Goal: Task Accomplishment & Management: Manage account settings

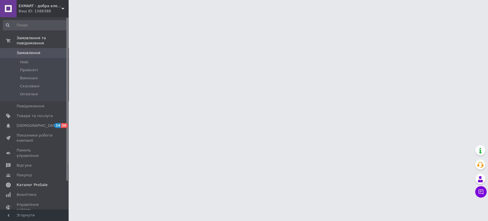
click at [39, 182] on span "Каталог ProSale" at bounding box center [32, 184] width 31 height 5
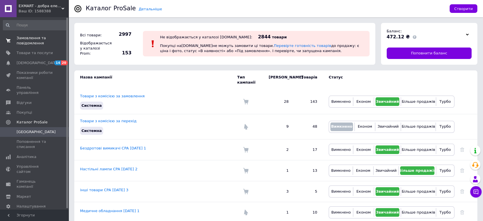
click at [37, 43] on span "Замовлення та повідомлення" at bounding box center [35, 40] width 36 height 10
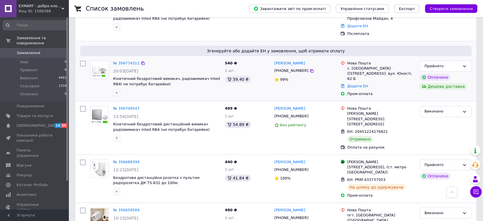
scroll to position [159, 0]
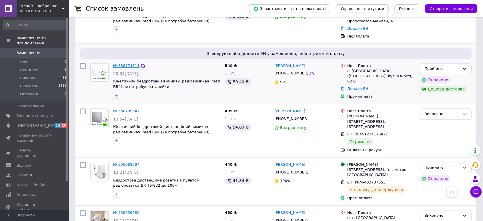
click at [123, 66] on link "№ 356774311" at bounding box center [126, 65] width 26 height 4
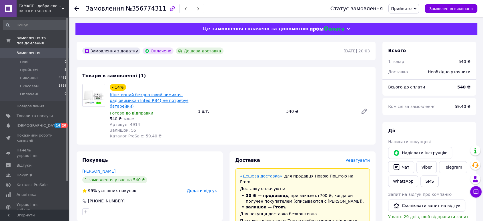
click at [124, 101] on link "Кінетичний бездротовий вимикач, радіовимикач Inted RB4( не потребує батарейки)" at bounding box center [149, 100] width 79 height 16
click at [77, 13] on div at bounding box center [79, 8] width 11 height 17
click at [77, 7] on icon at bounding box center [76, 8] width 5 height 5
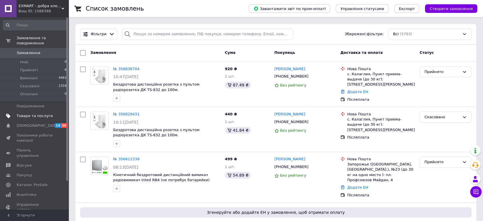
click at [25, 113] on span "Товари та послуги" at bounding box center [35, 115] width 36 height 5
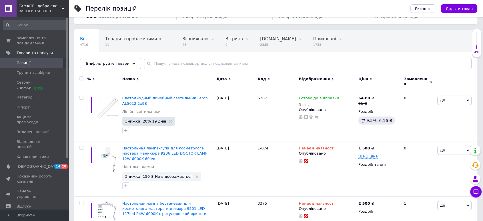
scroll to position [32, 0]
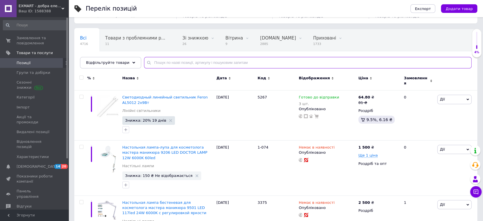
click at [198, 63] on input "text" at bounding box center [308, 62] width 328 height 11
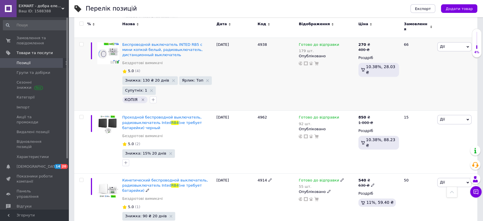
scroll to position [794, 0]
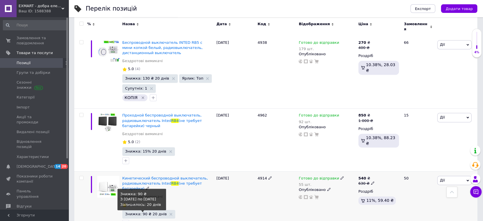
type input "rb4"
click at [140, 212] on span "Знижка: 90 ₴ 20 днів" at bounding box center [146, 214] width 42 height 4
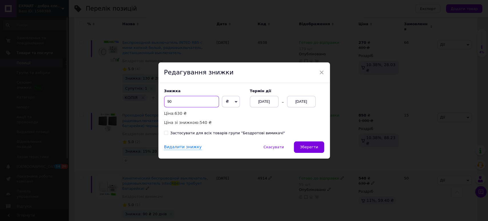
click at [168, 103] on input "90" at bounding box center [191, 101] width 55 height 11
type input "120"
click at [308, 146] on span "Зберегти" at bounding box center [309, 147] width 18 height 4
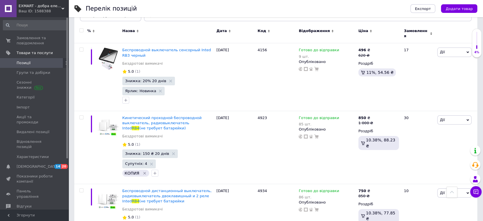
scroll to position [0, 0]
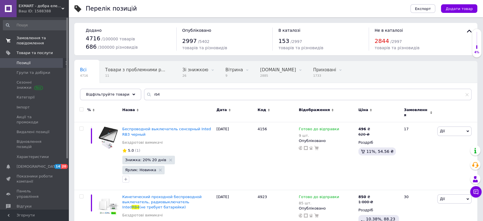
click at [32, 44] on span "Замовлення та повідомлення" at bounding box center [35, 40] width 36 height 10
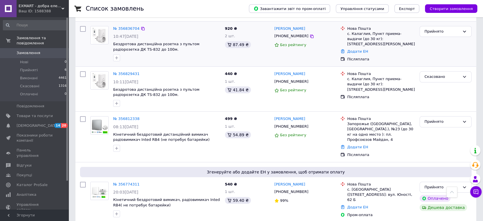
scroll to position [32, 0]
